Goal: Check status: Check status

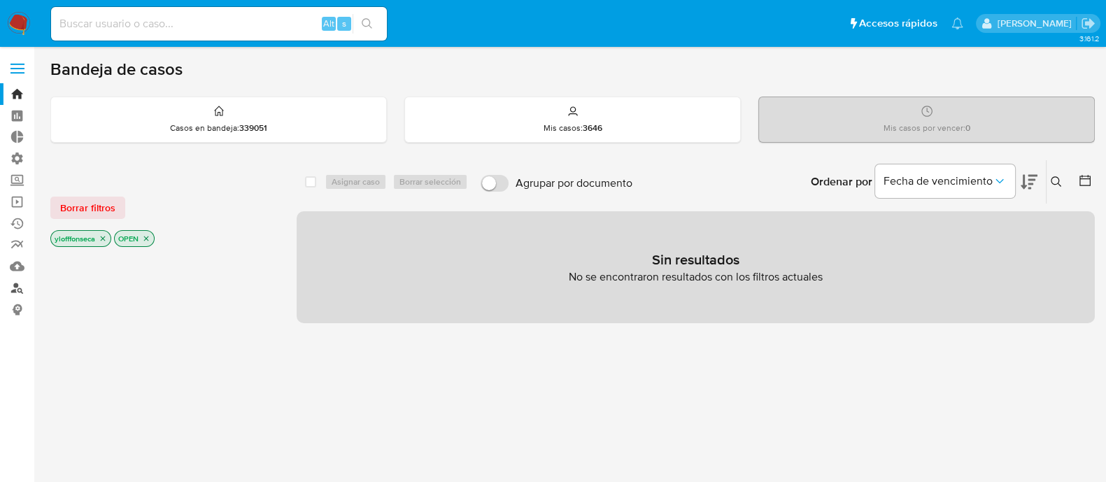
click at [21, 287] on link "Buscador de personas" at bounding box center [83, 288] width 166 height 22
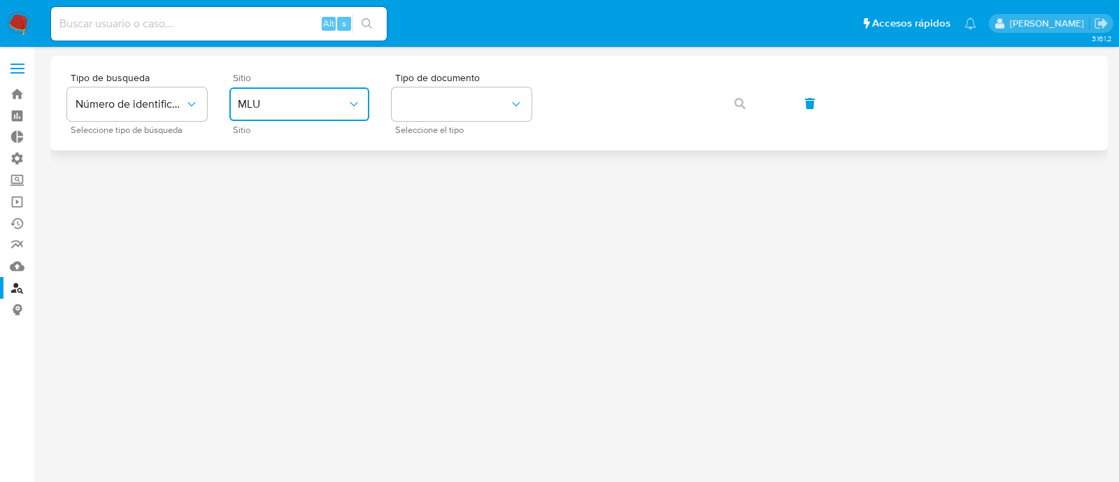
click at [310, 108] on span "MLU" at bounding box center [292, 104] width 109 height 14
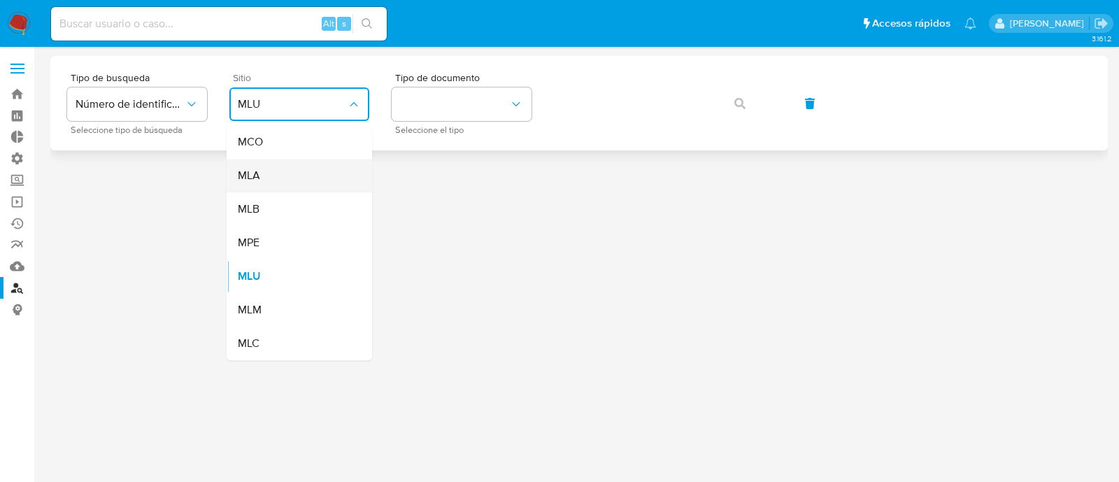
click at [322, 175] on div "MLA" at bounding box center [295, 176] width 115 height 34
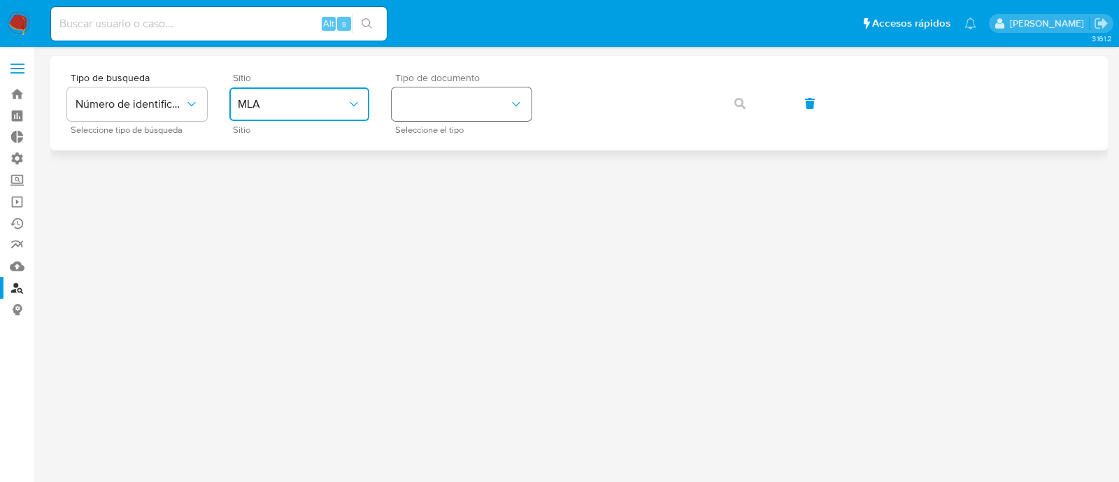
click at [465, 96] on button "identificationType" at bounding box center [462, 104] width 140 height 34
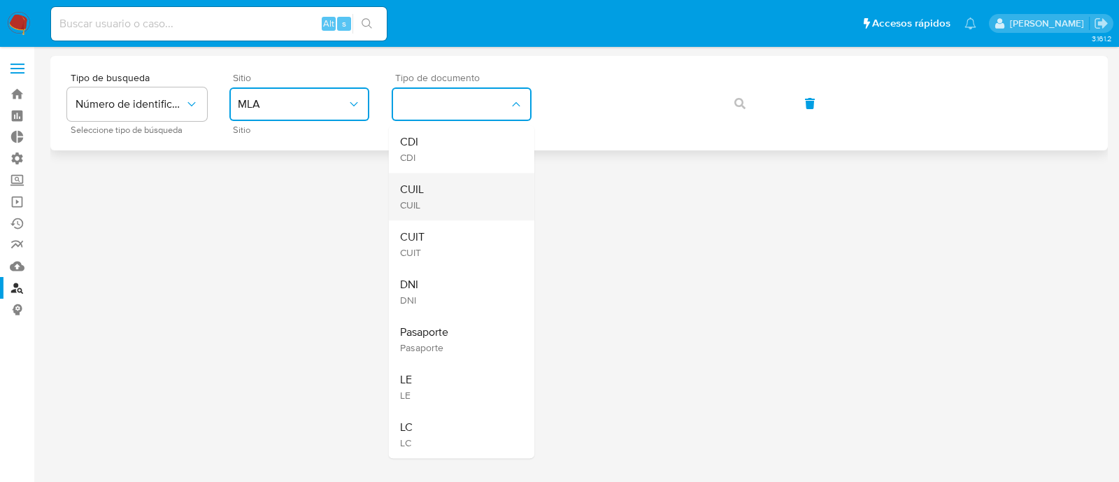
click at [479, 216] on div "CUIL CUIL" at bounding box center [457, 197] width 115 height 48
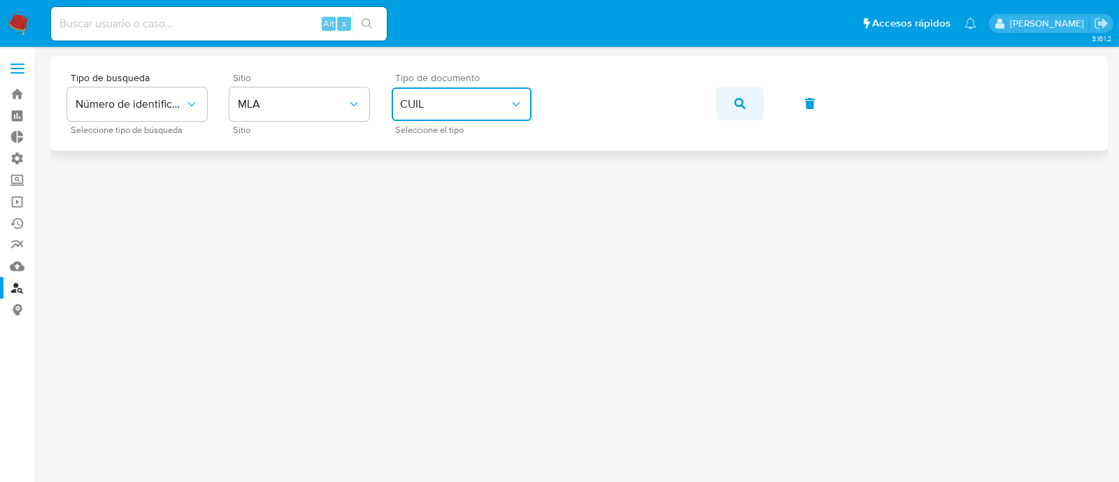
click at [734, 104] on icon "button" at bounding box center [739, 103] width 11 height 11
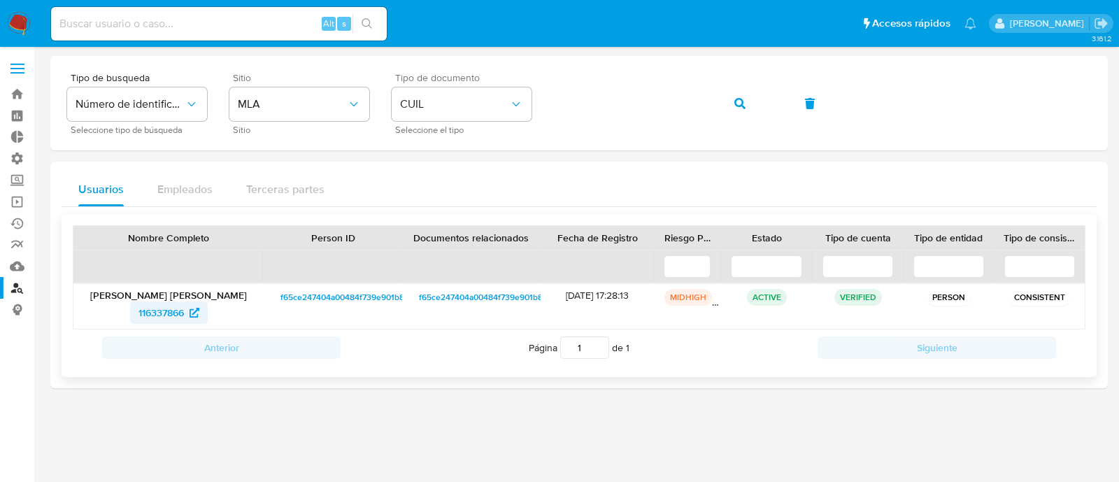
click at [171, 313] on span "116337866" at bounding box center [160, 312] width 45 height 22
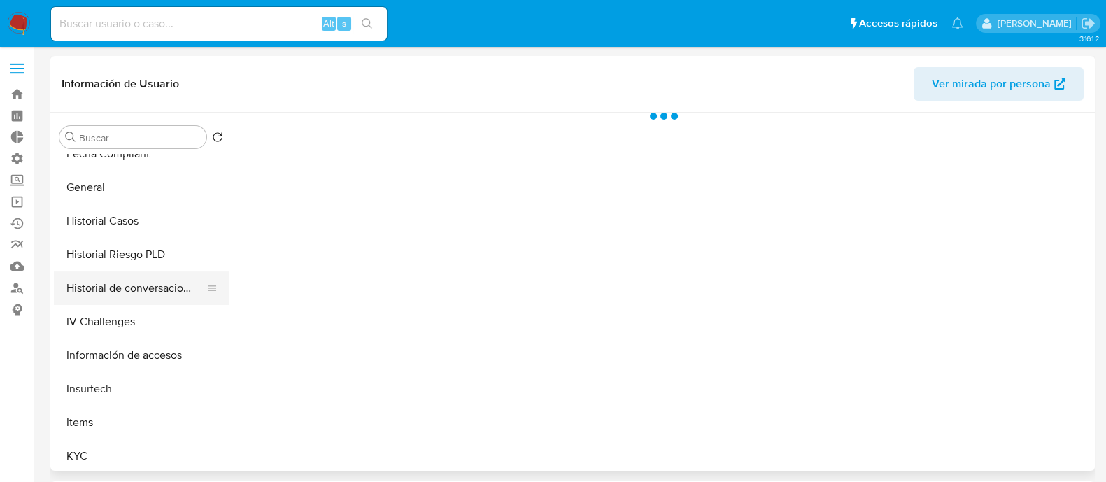
select select "10"
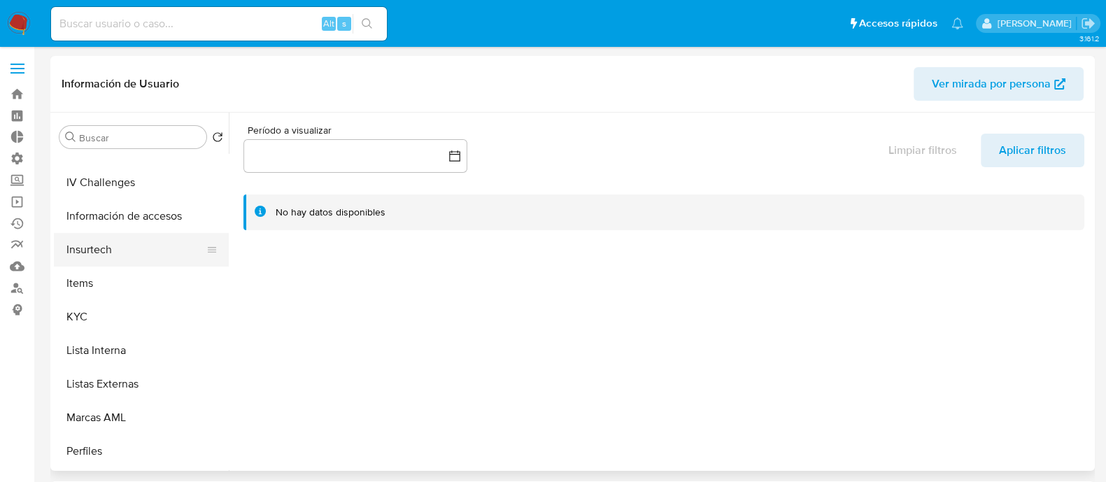
scroll to position [611, 0]
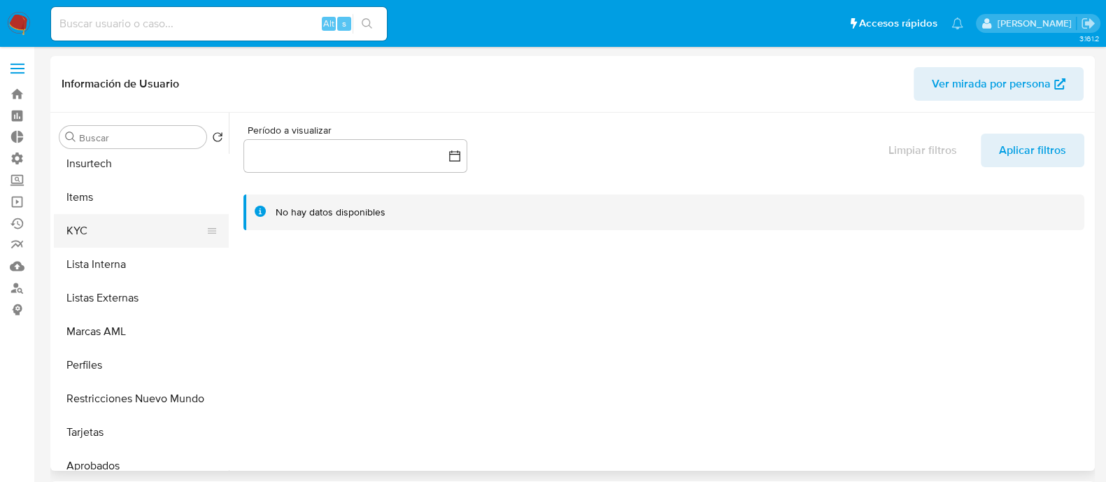
click at [135, 243] on button "KYC" at bounding box center [136, 231] width 164 height 34
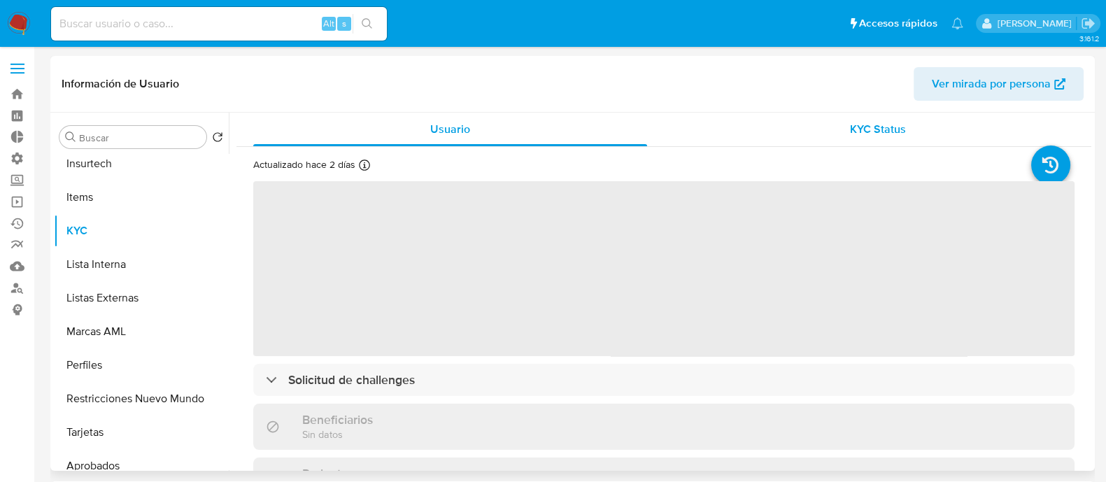
click at [867, 125] on span "KYC Status" at bounding box center [878, 129] width 56 height 16
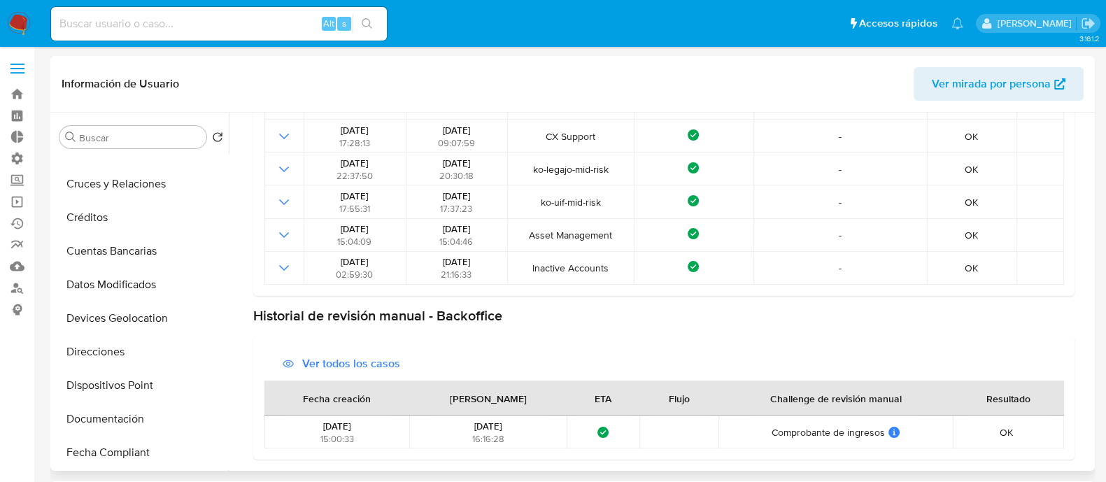
scroll to position [87, 0]
click at [129, 423] on button "Documentación" at bounding box center [136, 420] width 164 height 34
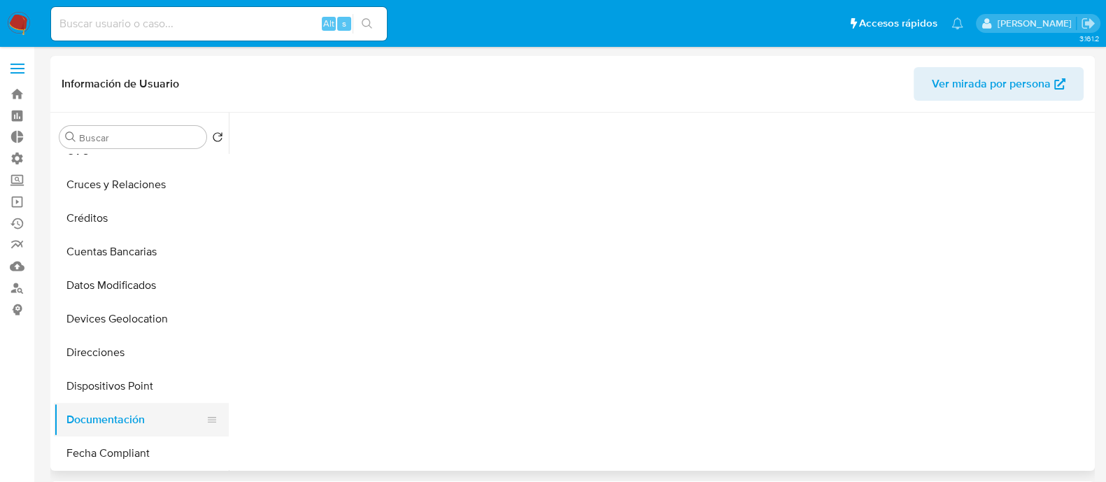
scroll to position [0, 0]
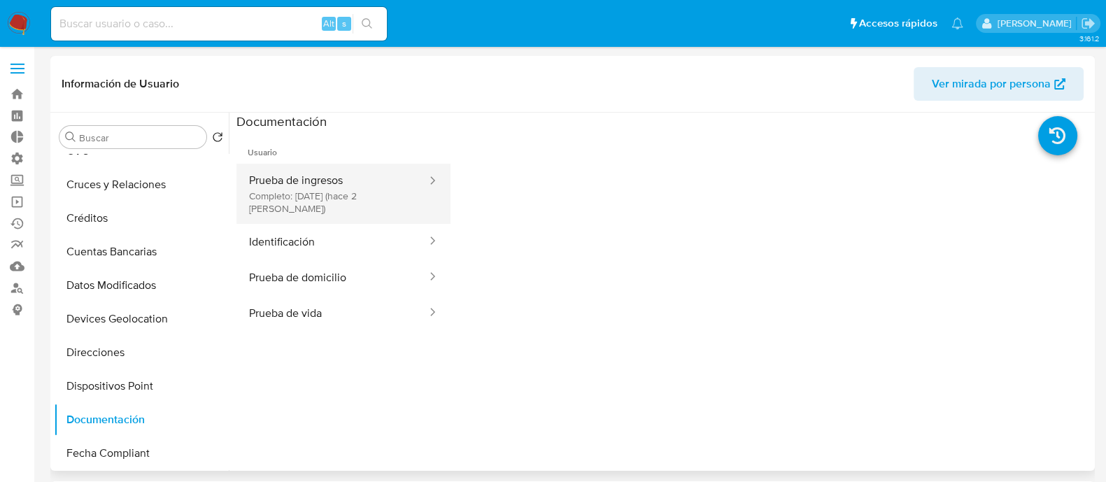
click at [341, 190] on button "Prueba de ingresos Completo: [DATE] (hace 2 [PERSON_NAME])" at bounding box center [332, 194] width 192 height 60
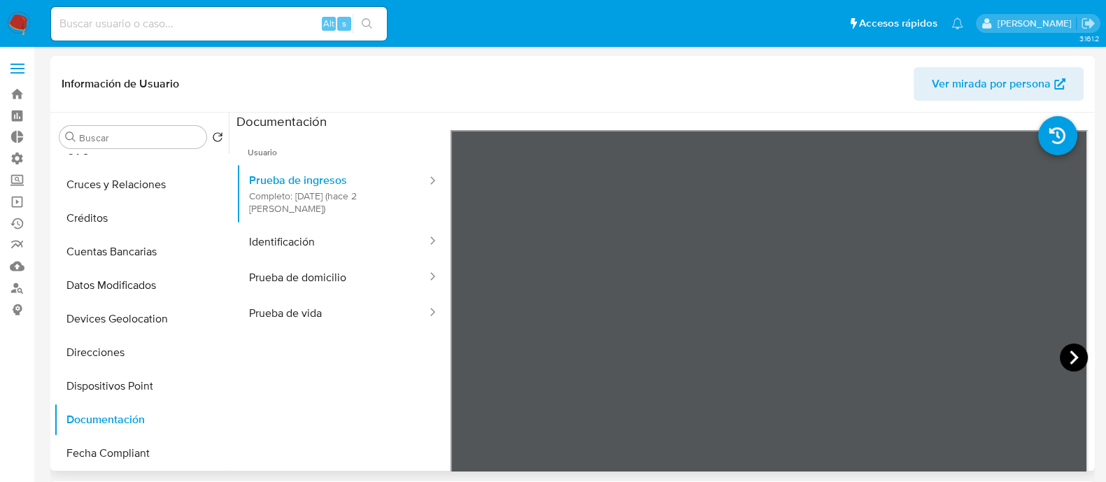
click at [1066, 356] on icon at bounding box center [1073, 357] width 28 height 28
click at [1069, 350] on icon at bounding box center [1073, 357] width 28 height 28
click at [1066, 355] on icon at bounding box center [1073, 357] width 28 height 28
click at [470, 353] on icon at bounding box center [468, 357] width 28 height 28
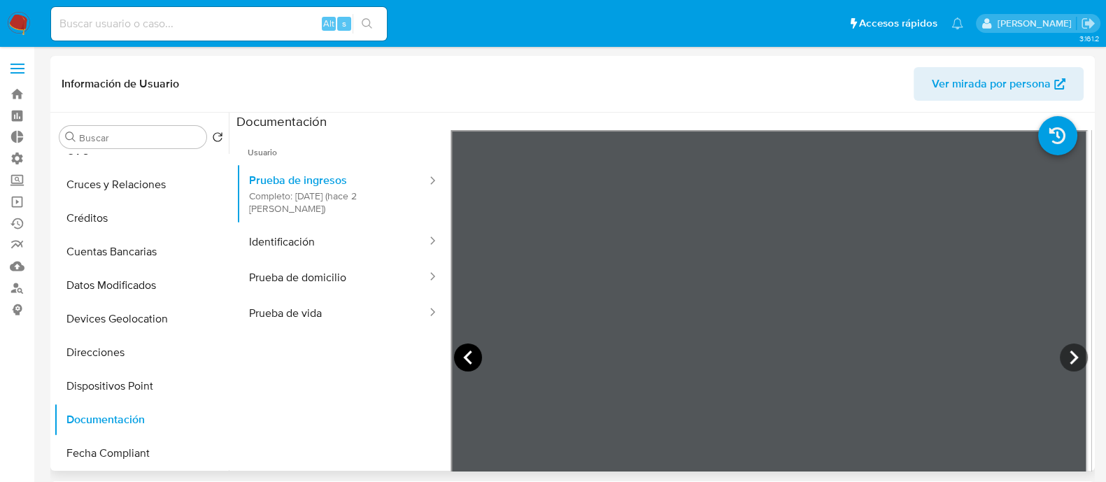
click at [470, 353] on icon at bounding box center [468, 357] width 28 height 28
click at [1066, 348] on icon at bounding box center [1073, 357] width 28 height 28
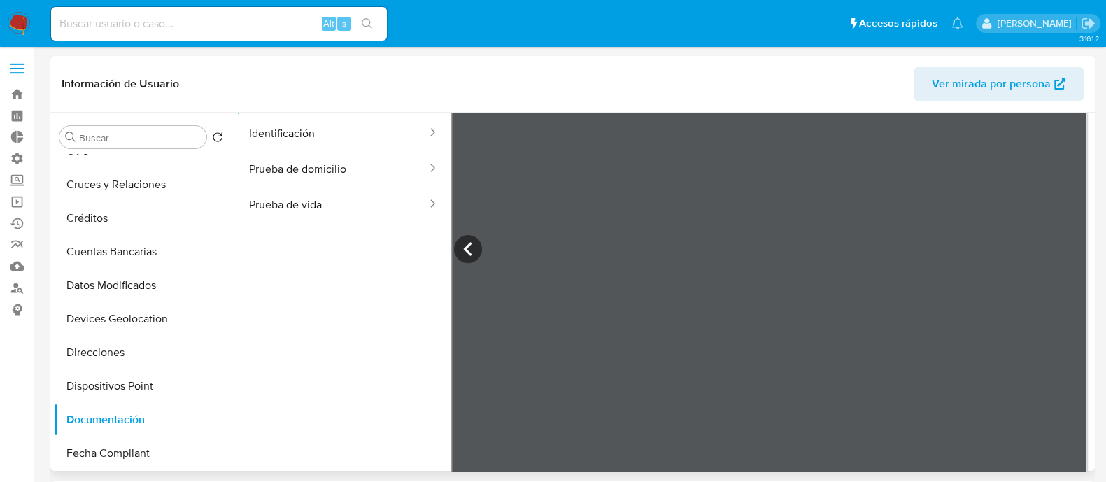
scroll to position [122, 0]
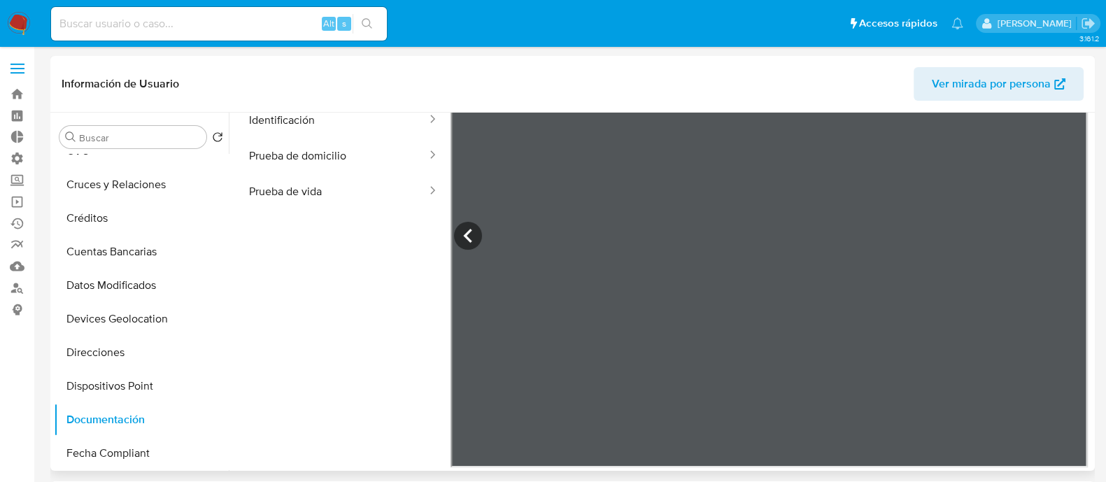
click at [17, 27] on img at bounding box center [19, 24] width 24 height 24
